Goal: Task Accomplishment & Management: Use online tool/utility

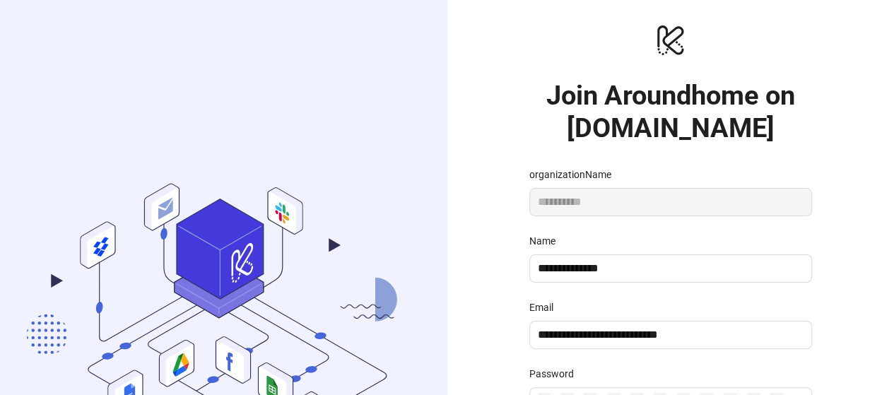
scroll to position [245, 0]
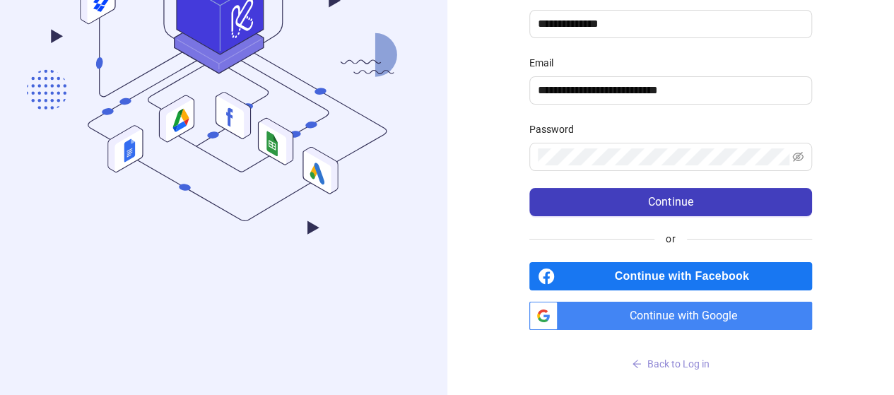
click at [682, 363] on span "Back to Log in" at bounding box center [679, 364] width 62 height 11
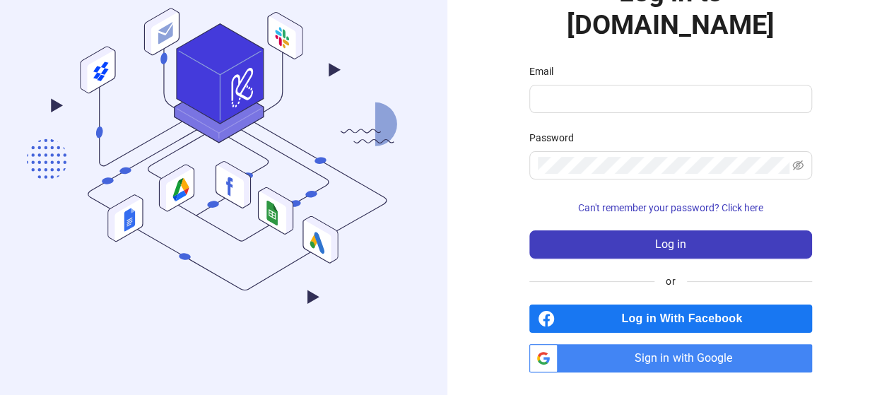
scroll to position [69, 0]
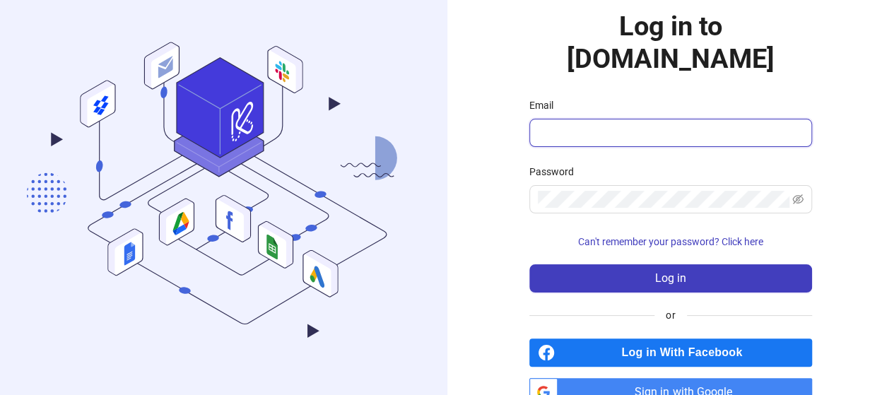
click at [582, 124] on input "Email" at bounding box center [669, 132] width 263 height 17
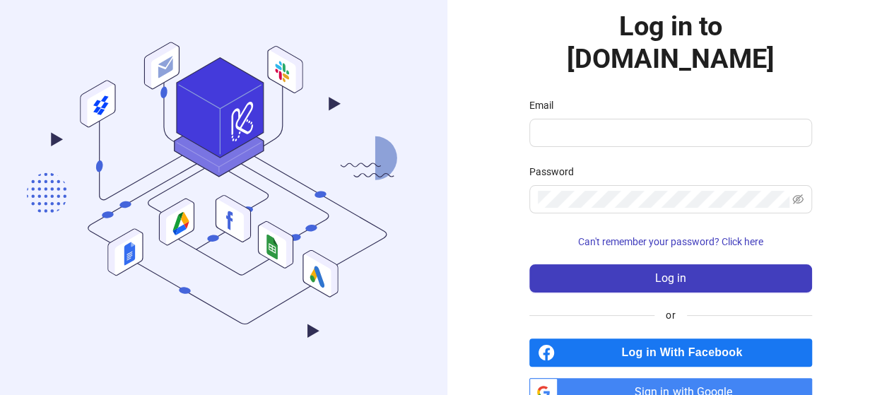
click at [616, 378] on span "Sign in with Google" at bounding box center [688, 392] width 249 height 28
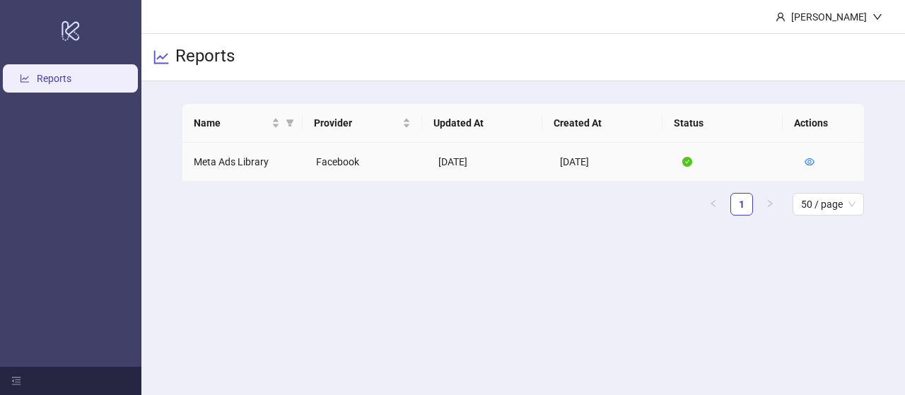
click at [243, 166] on td "Meta Ads Library" at bounding box center [243, 162] width 122 height 39
click at [222, 159] on td "Meta Ads Library" at bounding box center [243, 162] width 122 height 39
click at [318, 168] on td "Facebook" at bounding box center [366, 162] width 122 height 39
click at [202, 52] on h3 "Reports" at bounding box center [204, 57] width 59 height 24
click at [52, 81] on link "Reports" at bounding box center [54, 78] width 35 height 11
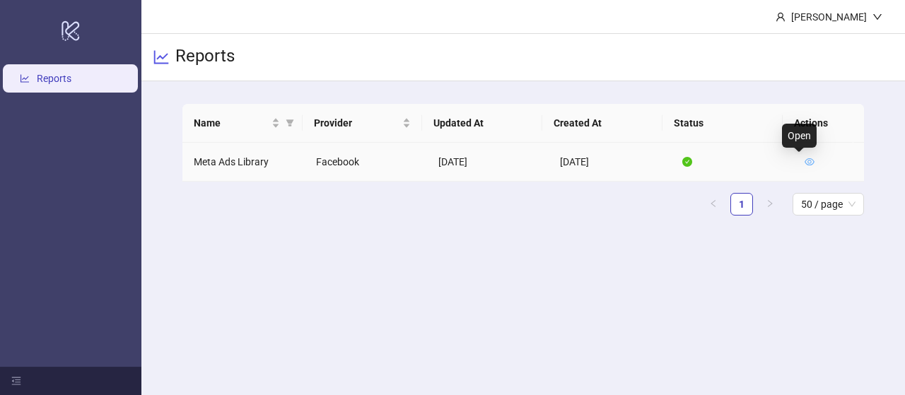
click at [805, 165] on icon "eye" at bounding box center [810, 161] width 10 height 7
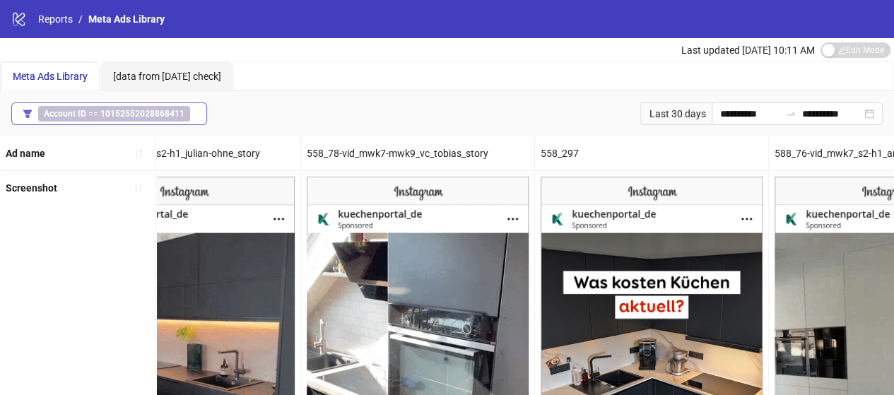
click at [190, 114] on div "Account ID == 10152552028868411" at bounding box center [117, 114] width 158 height 16
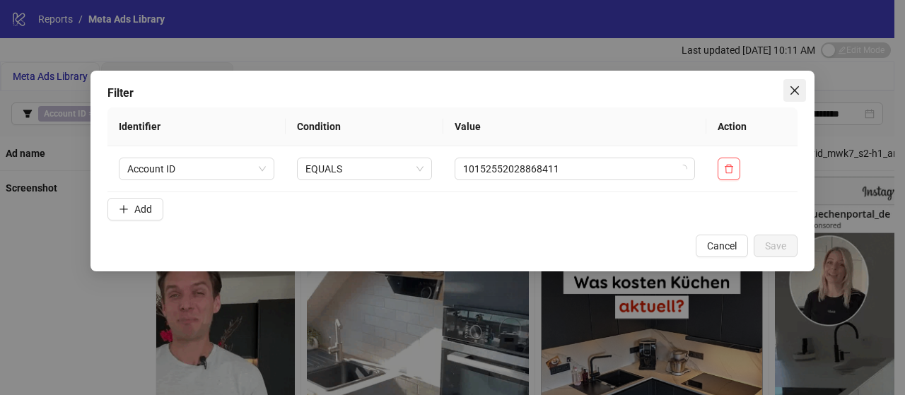
click at [793, 90] on icon "close" at bounding box center [794, 90] width 11 height 11
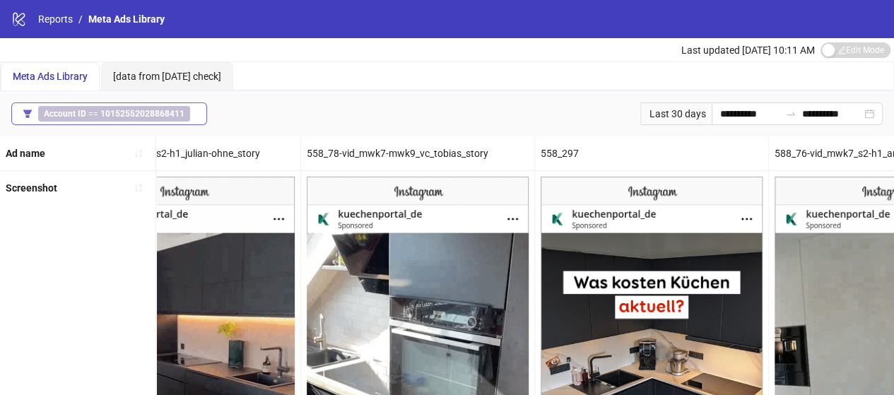
click at [122, 111] on b "10152552028868411" at bounding box center [142, 114] width 84 height 10
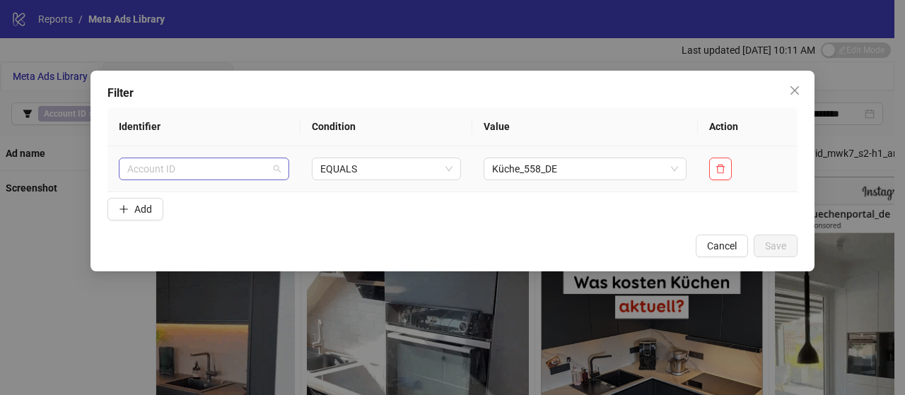
click at [164, 168] on span "Account ID" at bounding box center [203, 168] width 153 height 21
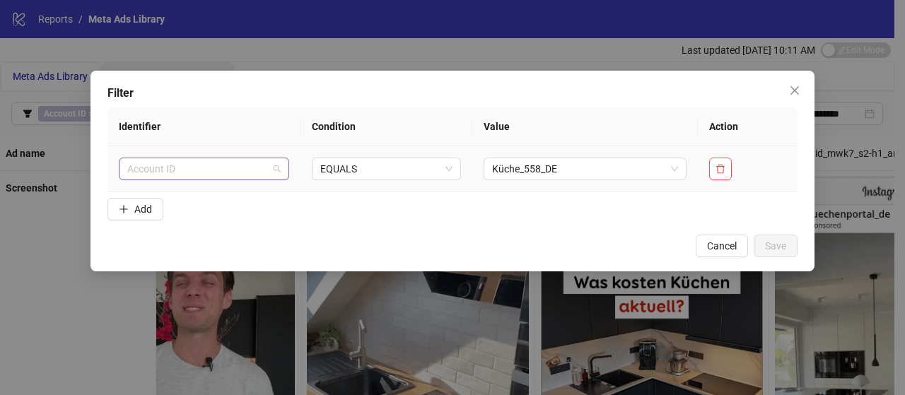
scroll to position [588, 0]
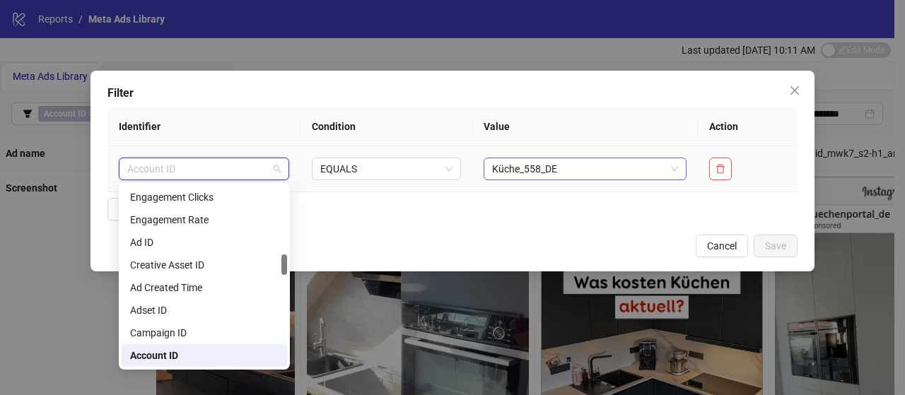
click at [532, 168] on span "Küche_558_DE" at bounding box center [585, 168] width 187 height 21
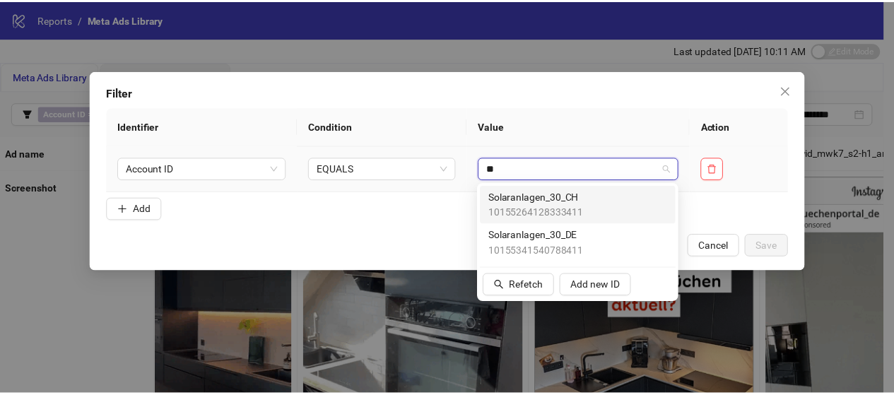
scroll to position [0, 0]
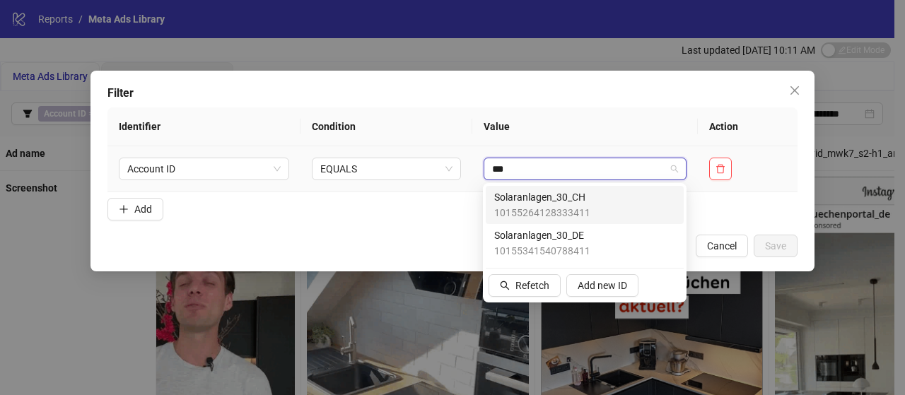
type input "****"
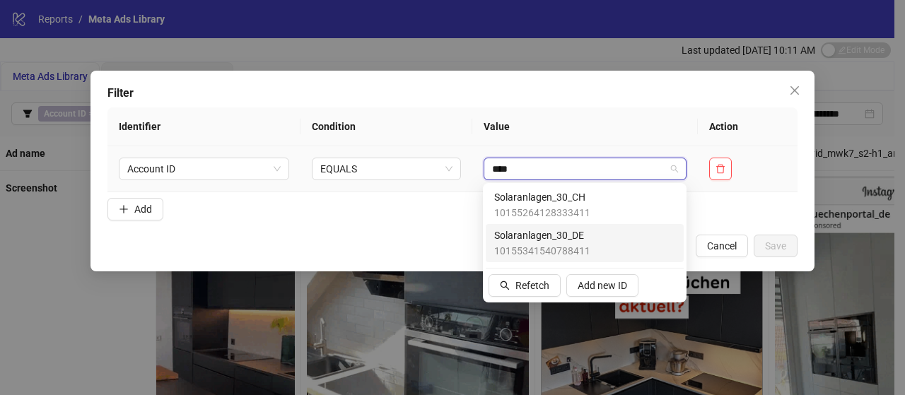
click at [553, 241] on span "Solaranlagen_30_DE" at bounding box center [542, 236] width 96 height 16
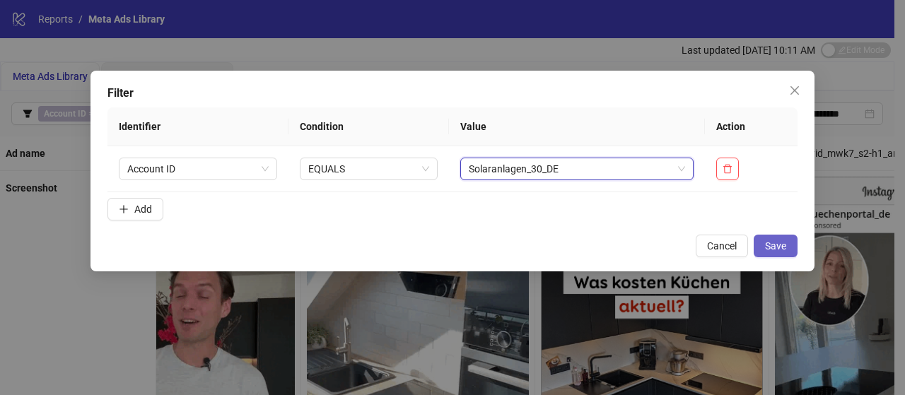
click at [792, 251] on button "Save" at bounding box center [776, 246] width 44 height 23
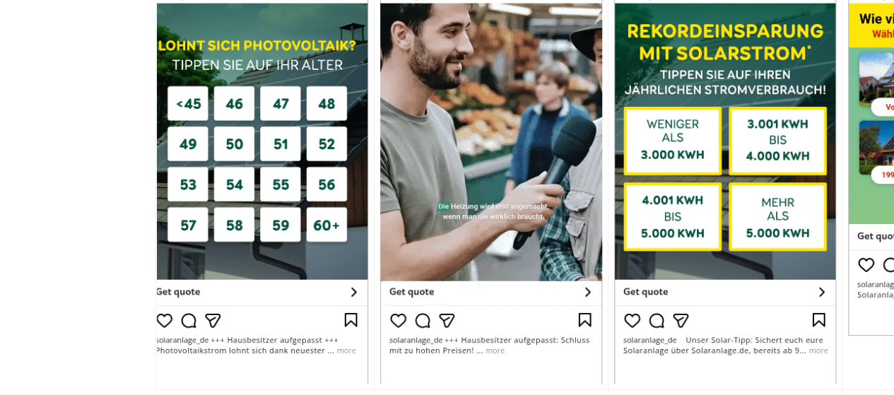
scroll to position [247, 0]
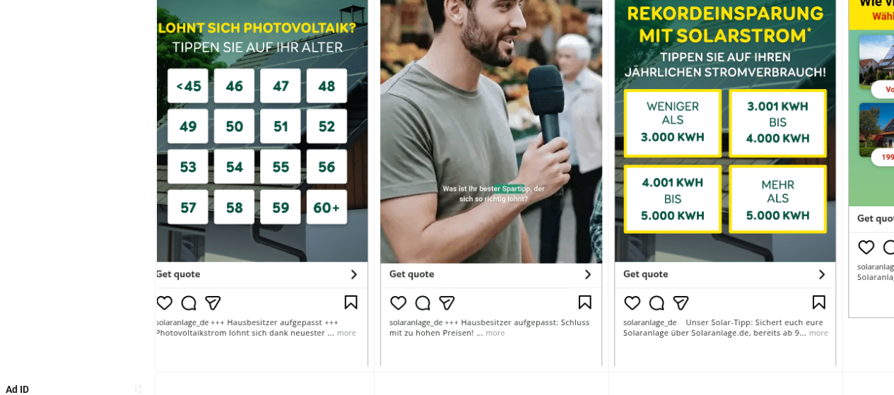
click at [581, 274] on img at bounding box center [491, 147] width 222 height 436
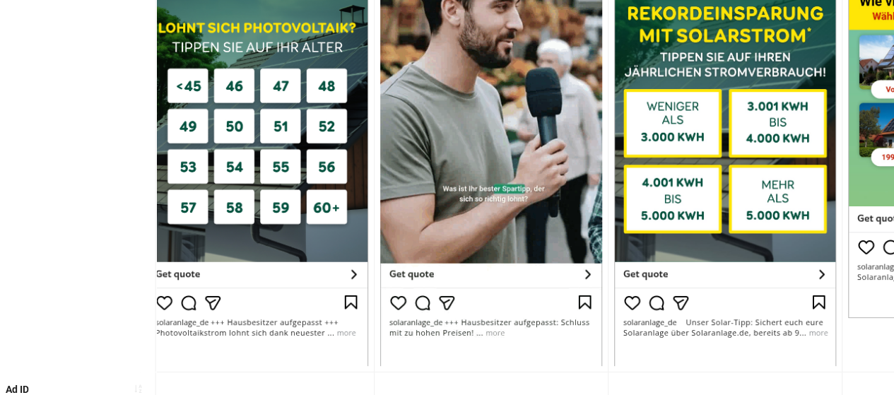
click at [587, 274] on img at bounding box center [491, 147] width 222 height 436
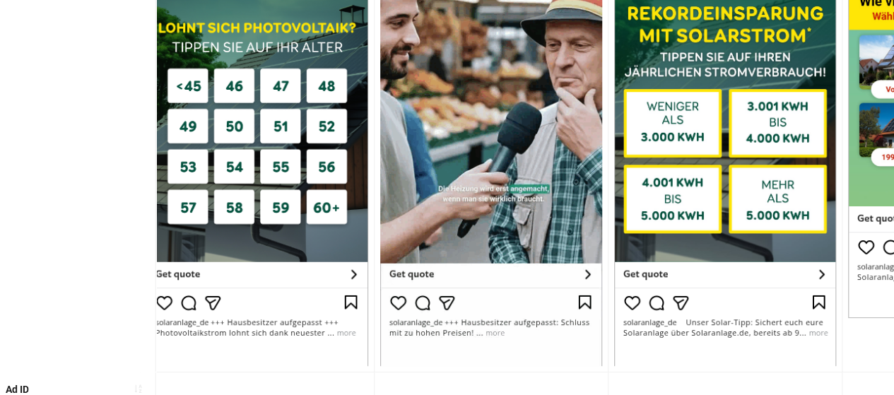
scroll to position [0, 1437]
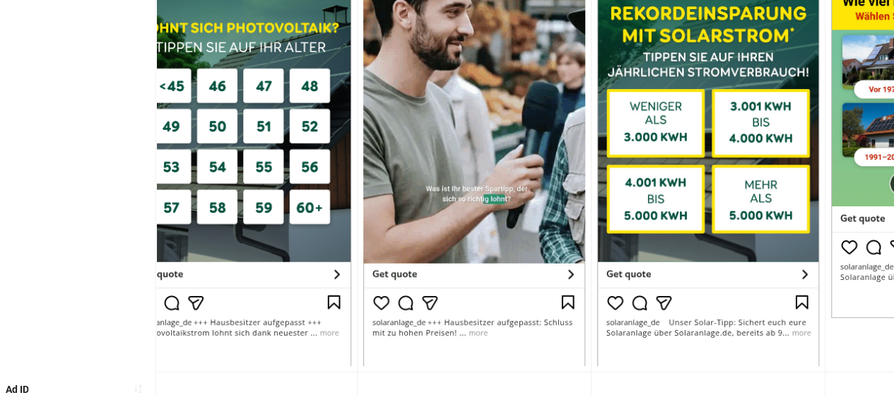
click at [479, 330] on img at bounding box center [474, 147] width 222 height 436
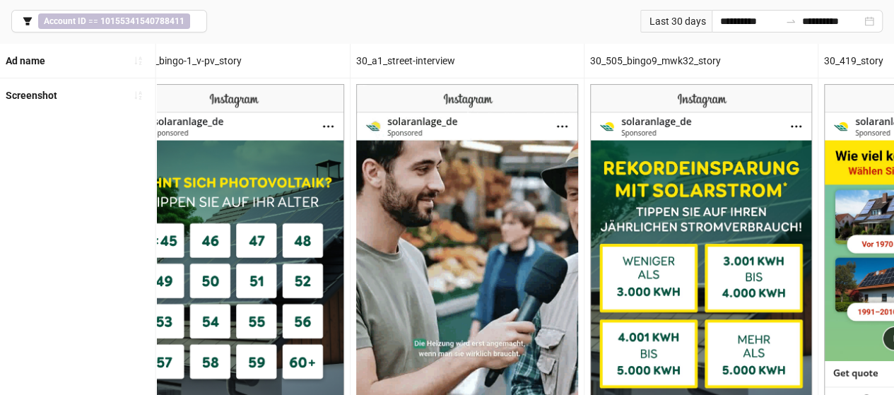
scroll to position [89, 0]
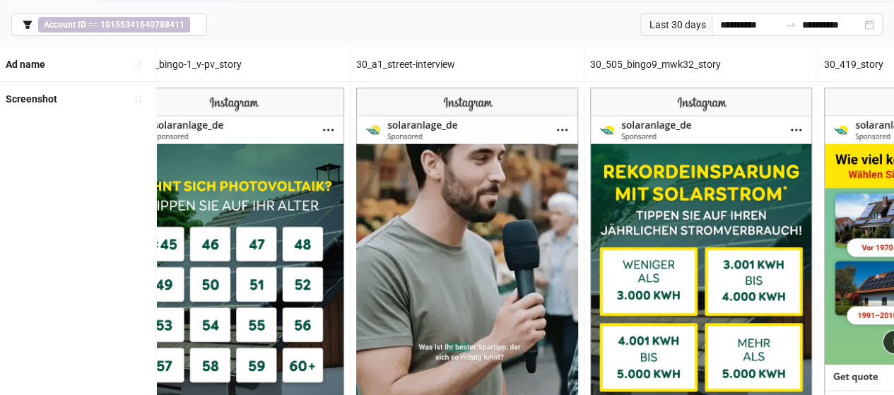
click at [478, 271] on img at bounding box center [467, 306] width 222 height 436
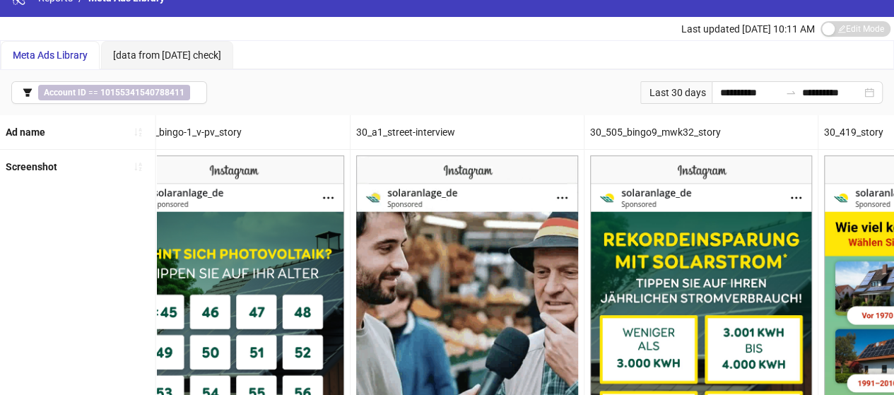
scroll to position [19, 0]
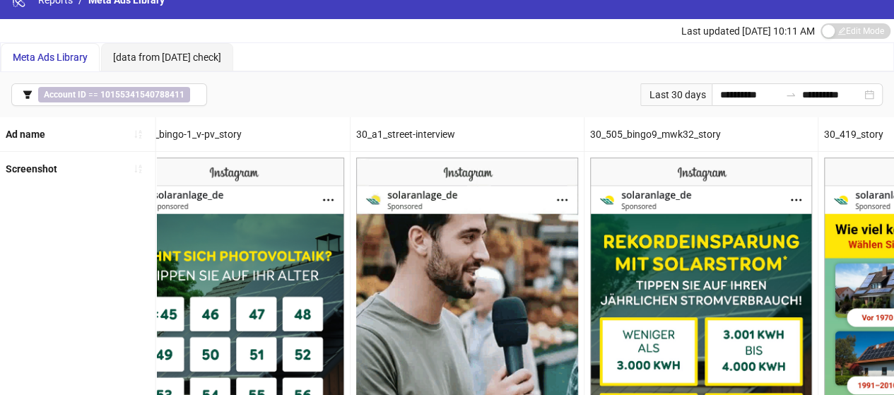
click at [429, 132] on div "30_a1_street-interview" at bounding box center [467, 134] width 233 height 34
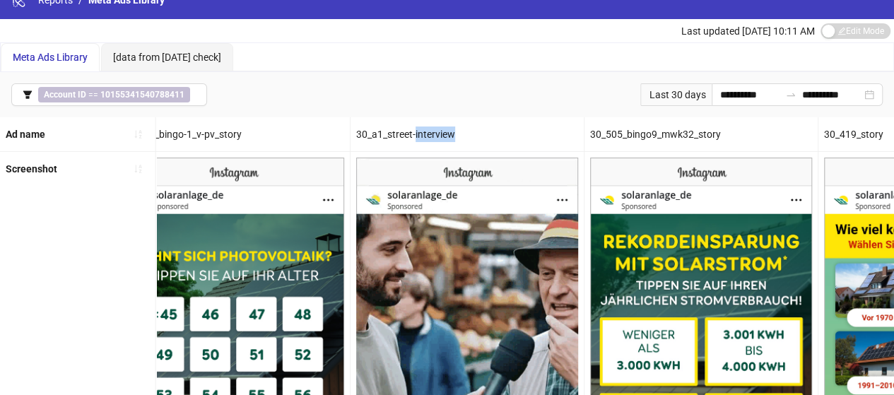
click at [429, 132] on div "30_a1_street-interview" at bounding box center [467, 134] width 233 height 34
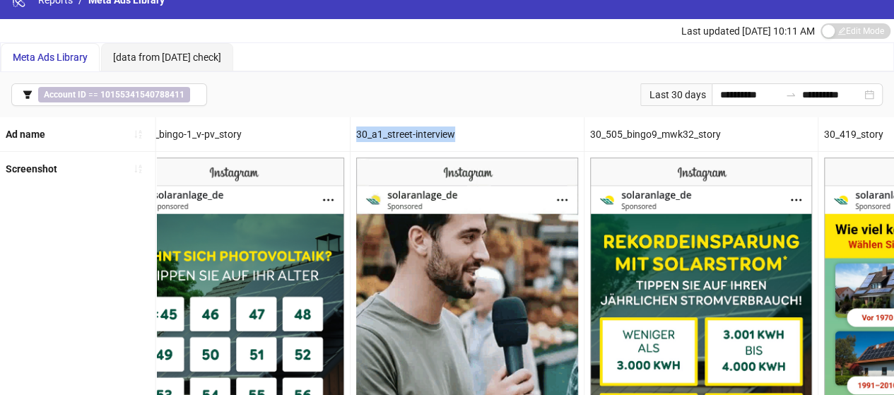
click at [429, 132] on div "30_a1_street-interview" at bounding box center [467, 134] width 233 height 34
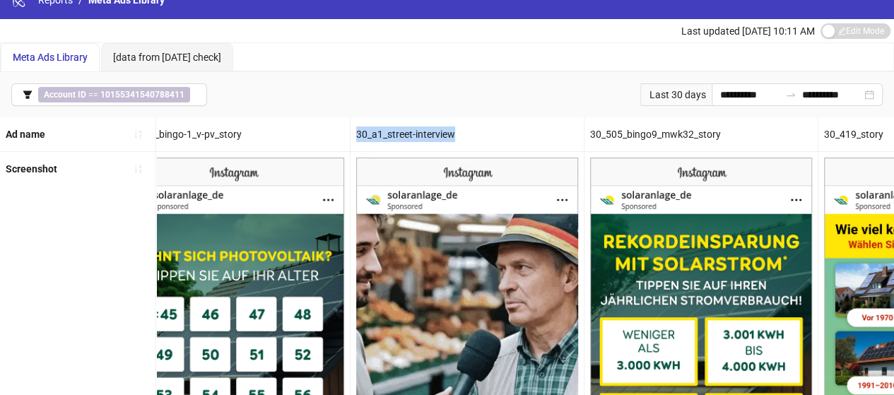
scroll to position [0, 0]
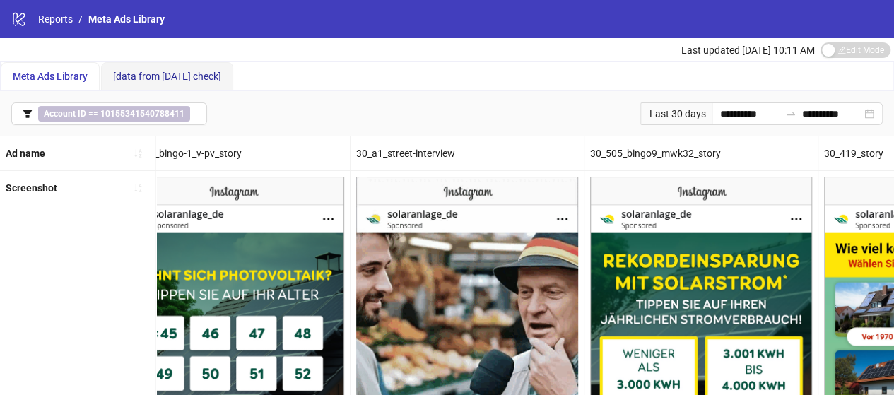
click at [210, 80] on span "[data from Yesterday check]" at bounding box center [167, 76] width 108 height 11
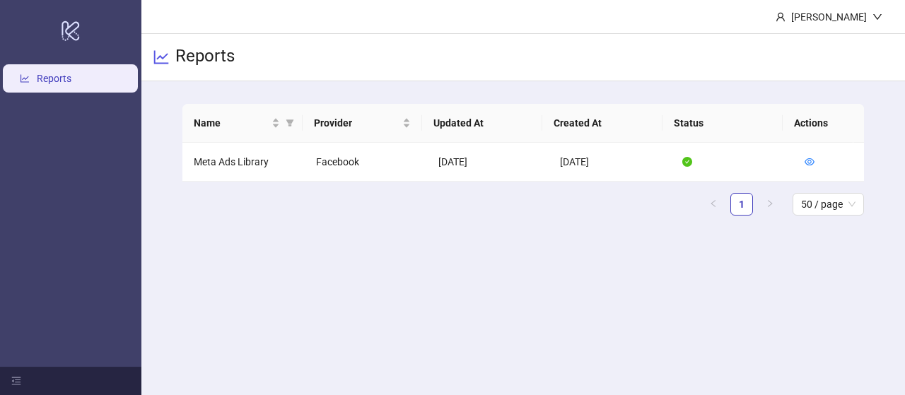
click at [333, 322] on main "Tobias Pappert Reports Name Provider Updated At Created At Status Actions Meta …" at bounding box center [523, 197] width 764 height 395
click at [730, 70] on div "Reports" at bounding box center [523, 57] width 764 height 47
click at [675, 62] on div "Reports" at bounding box center [523, 57] width 764 height 47
click at [805, 158] on icon "eye" at bounding box center [810, 162] width 10 height 10
